Goal: Task Accomplishment & Management: Complete application form

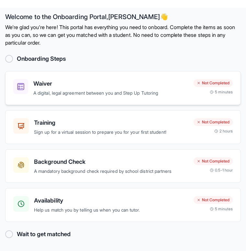
click at [182, 77] on div "Waiver A digital, legal agreement between you and Step Up Tutoring Not Complete…" at bounding box center [122, 88] width 235 height 34
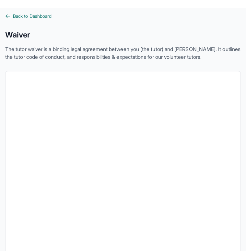
click at [9, 14] on icon at bounding box center [7, 16] width 5 height 5
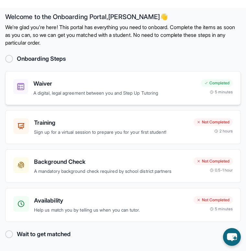
scroll to position [8, 0]
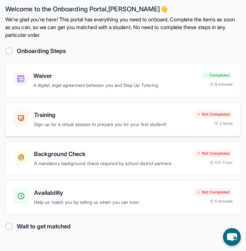
click at [156, 111] on h3 "Training" at bounding box center [111, 115] width 154 height 9
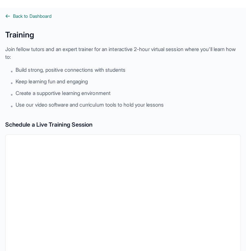
click at [5, 14] on icon at bounding box center [7, 16] width 5 height 5
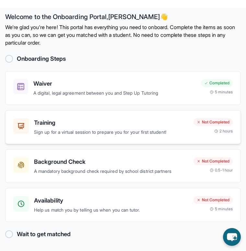
scroll to position [8, 0]
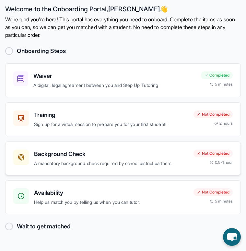
click at [170, 152] on h3 "Background Check" at bounding box center [111, 154] width 154 height 9
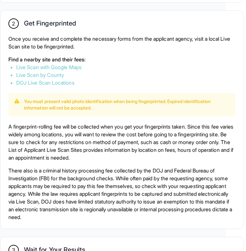
scroll to position [387, 20]
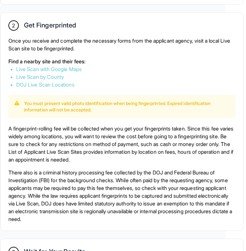
click at [45, 72] on link "Live Scan with Google Maps" at bounding box center [48, 69] width 65 height 6
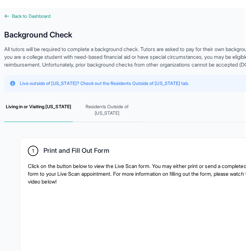
scroll to position [0, 0]
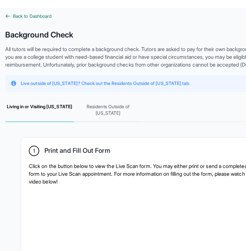
click at [6, 15] on icon at bounding box center [7, 16] width 5 height 5
